Goal: Communication & Community: Ask a question

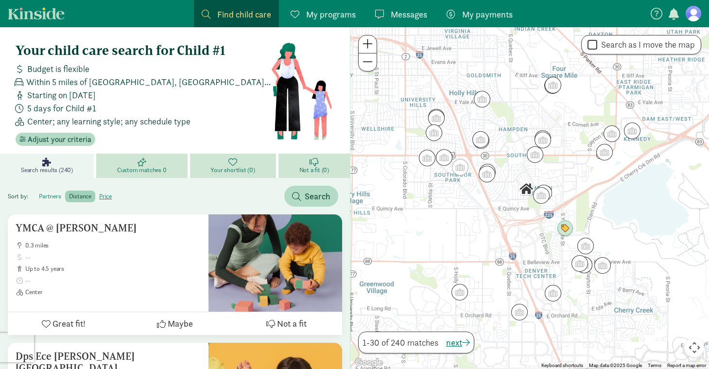
click at [65, 196] on label "partners" at bounding box center [80, 197] width 30 height 12
click at [39, 192] on input "partners" at bounding box center [39, 192] width 0 height 0
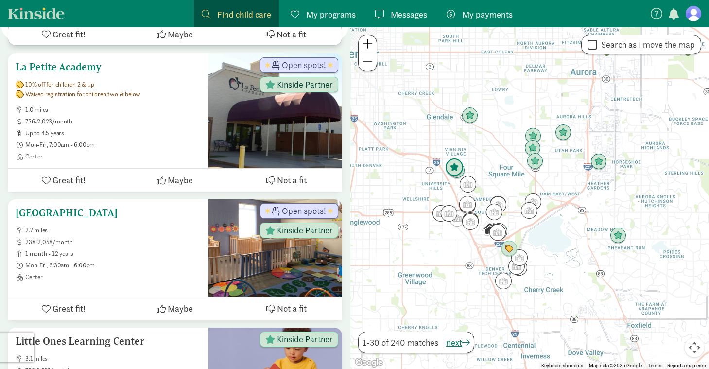
scroll to position [298, 0]
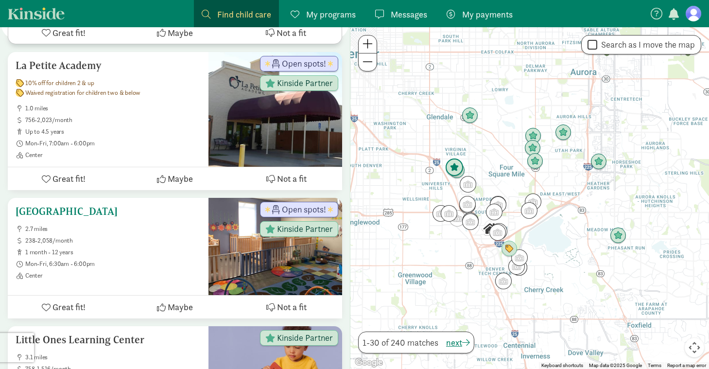
click at [96, 212] on h5 "[GEOGRAPHIC_DATA]" at bounding box center [108, 212] width 185 height 12
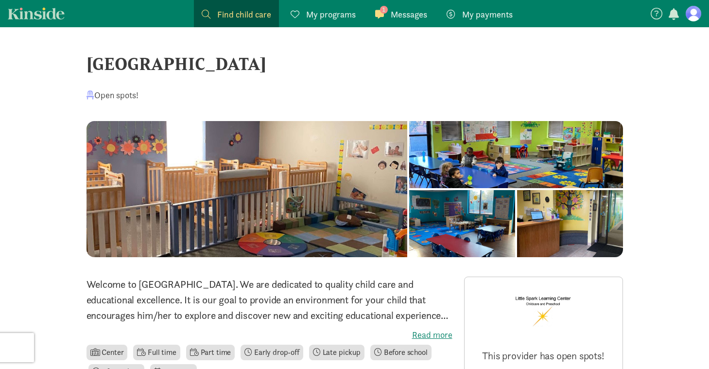
click at [408, 14] on span "Messages" at bounding box center [409, 14] width 36 height 13
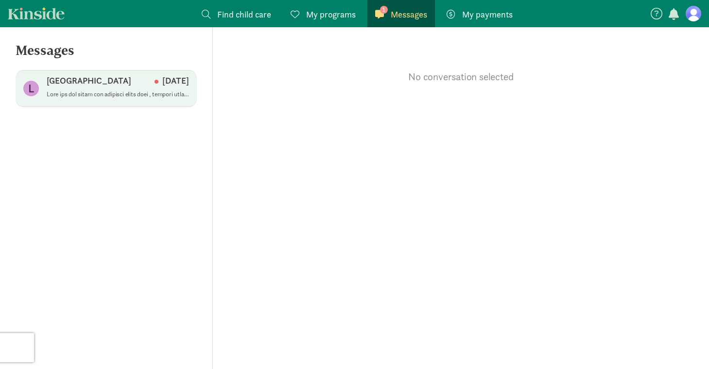
click at [143, 101] on span "[GEOGRAPHIC_DATA] [DATE]" at bounding box center [118, 88] width 142 height 27
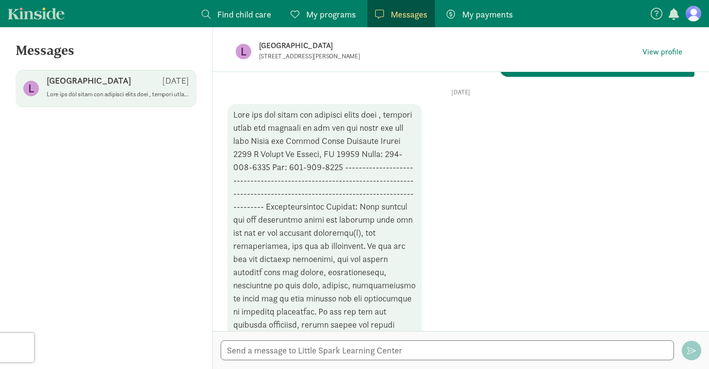
scroll to position [79, 0]
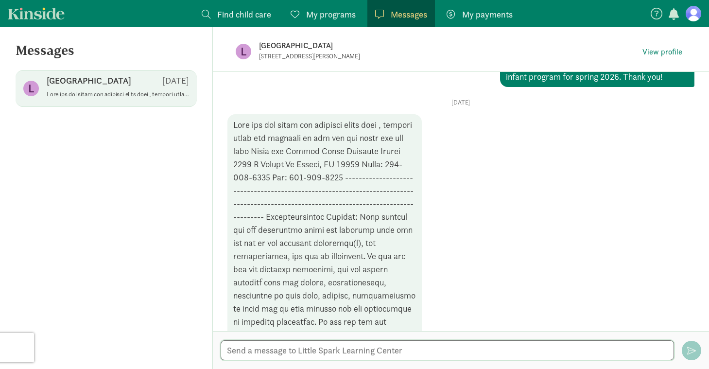
click at [350, 348] on textarea at bounding box center [447, 350] width 453 height 20
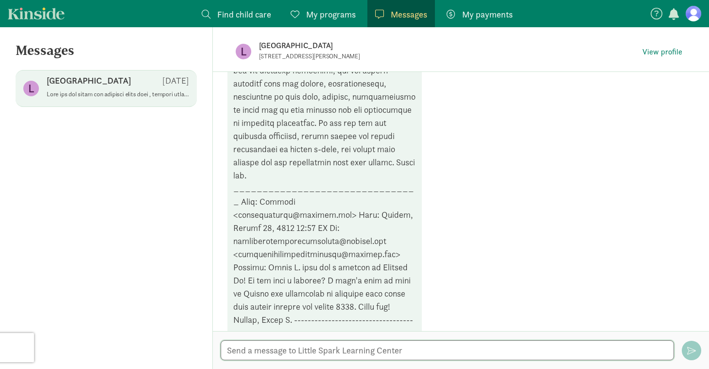
scroll to position [354, 0]
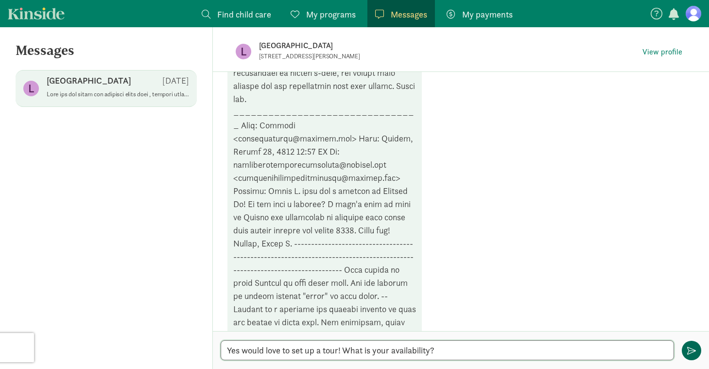
type textarea "Yes would love to set up a tour! What is your availability?"
click at [691, 342] on button "button" at bounding box center [691, 350] width 19 height 19
